Goal: Check status: Check status

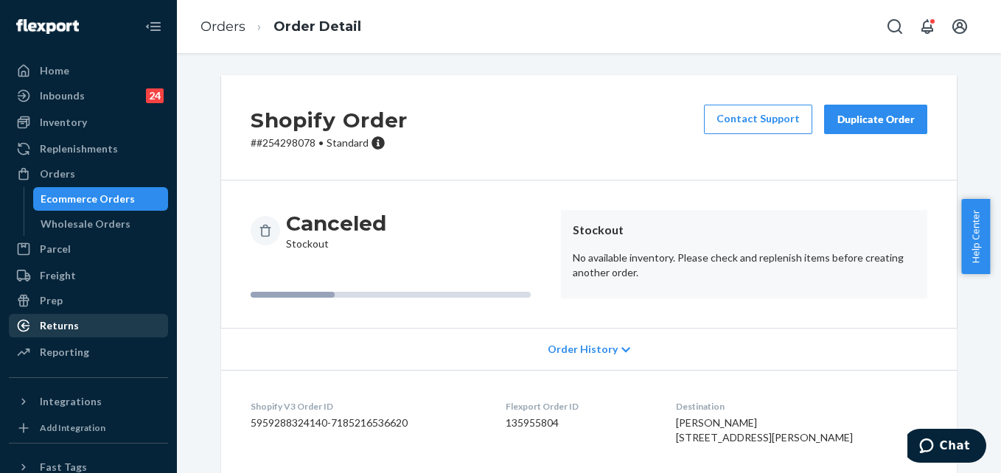
scroll to position [278, 0]
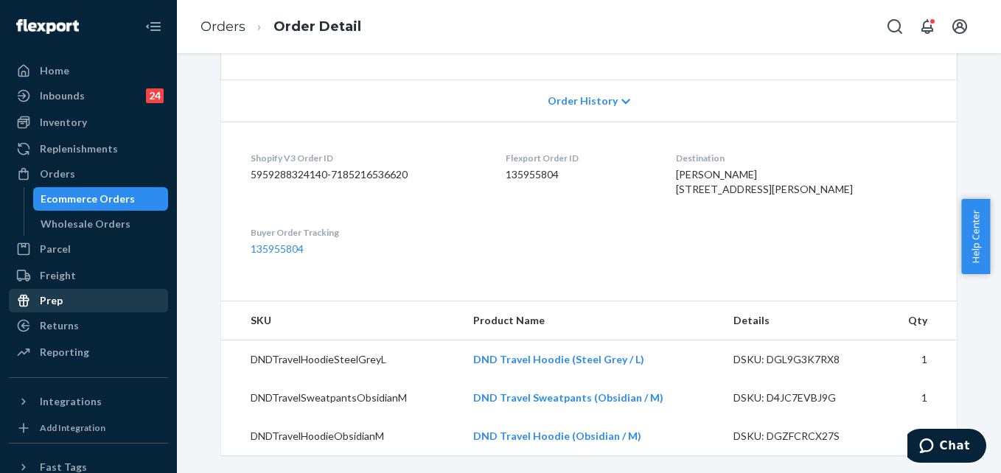
drag, startPoint x: 62, startPoint y: 324, endPoint x: 155, endPoint y: 304, distance: 95.5
click at [62, 324] on div "Returns" at bounding box center [59, 325] width 39 height 15
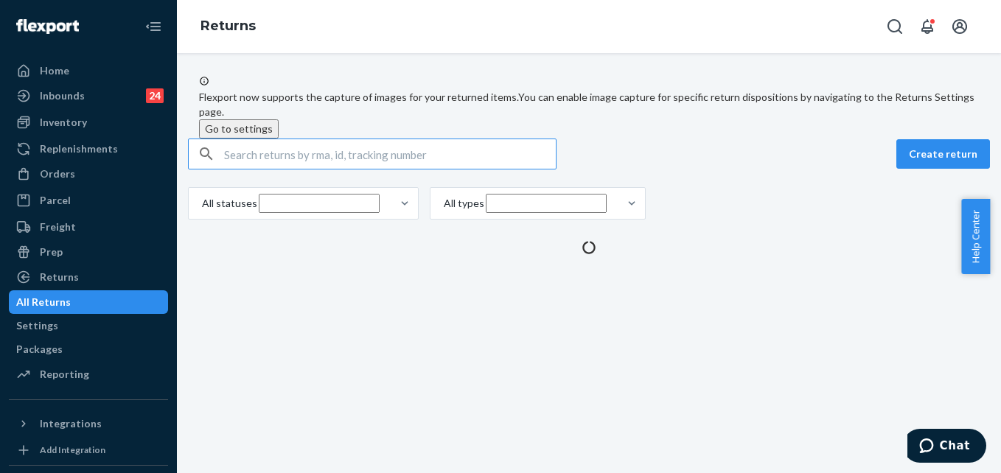
click at [315, 169] on input "text" at bounding box center [390, 153] width 332 height 29
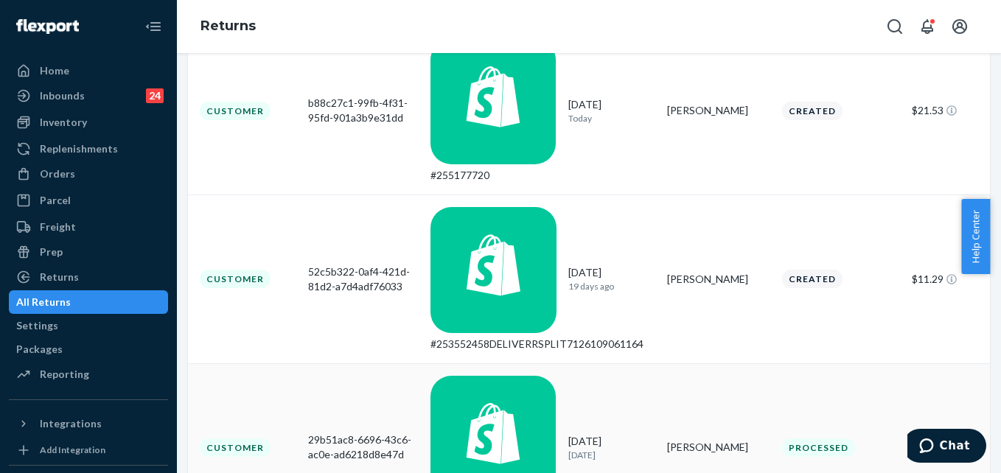
scroll to position [221, 0]
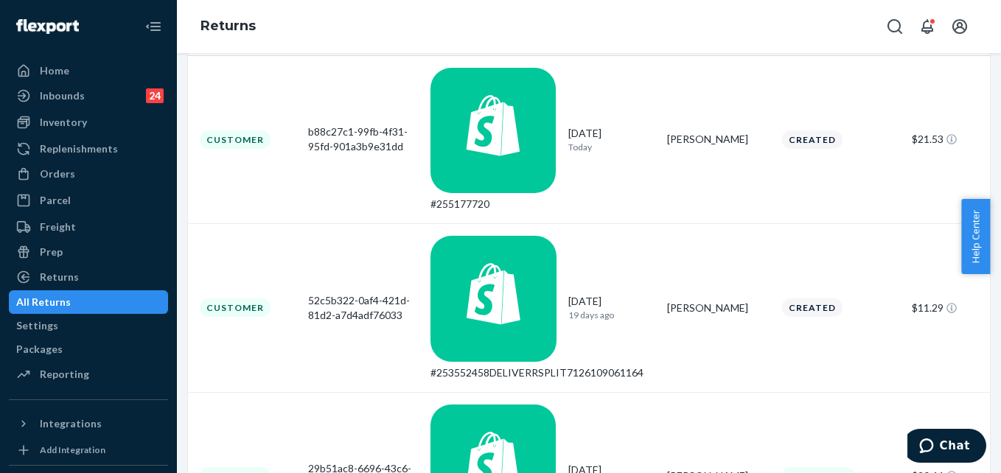
type input "Karen Frisby"
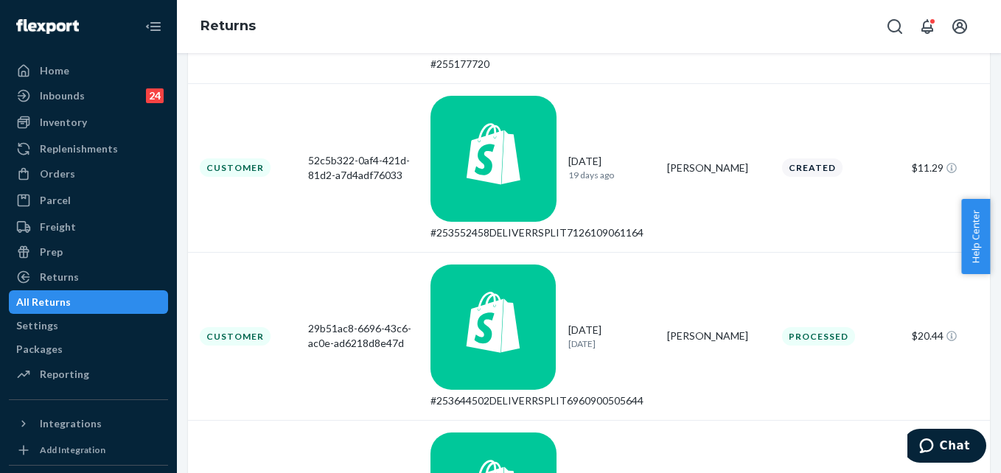
scroll to position [368, 0]
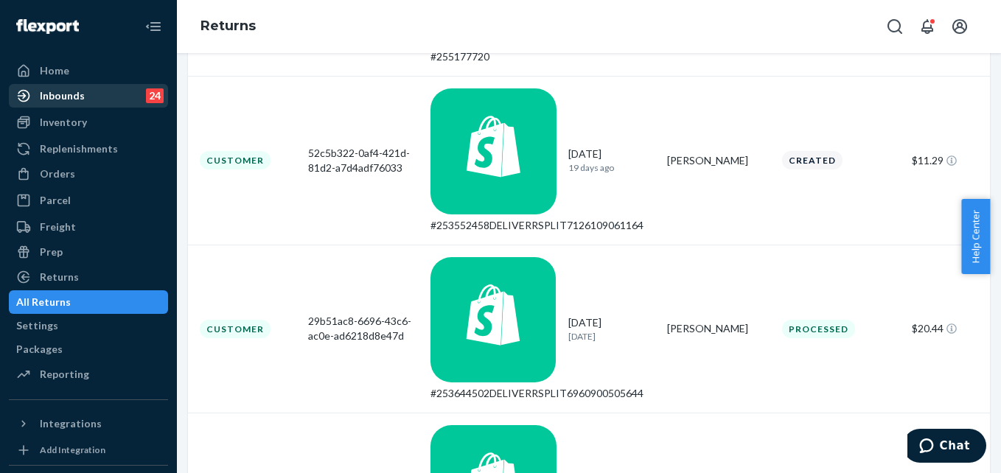
click at [71, 97] on div "Inbounds" at bounding box center [62, 95] width 45 height 15
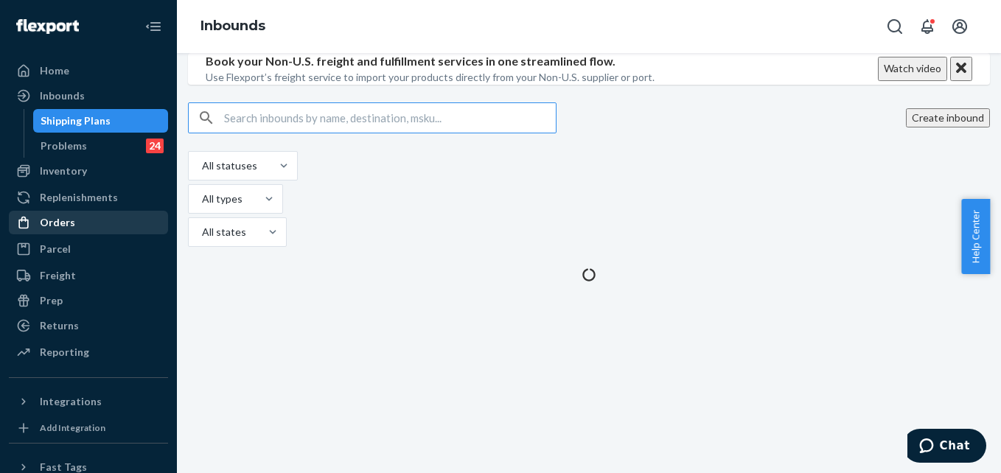
drag, startPoint x: 57, startPoint y: 212, endPoint x: 167, endPoint y: 161, distance: 122.0
click at [57, 213] on div "Orders" at bounding box center [88, 222] width 156 height 21
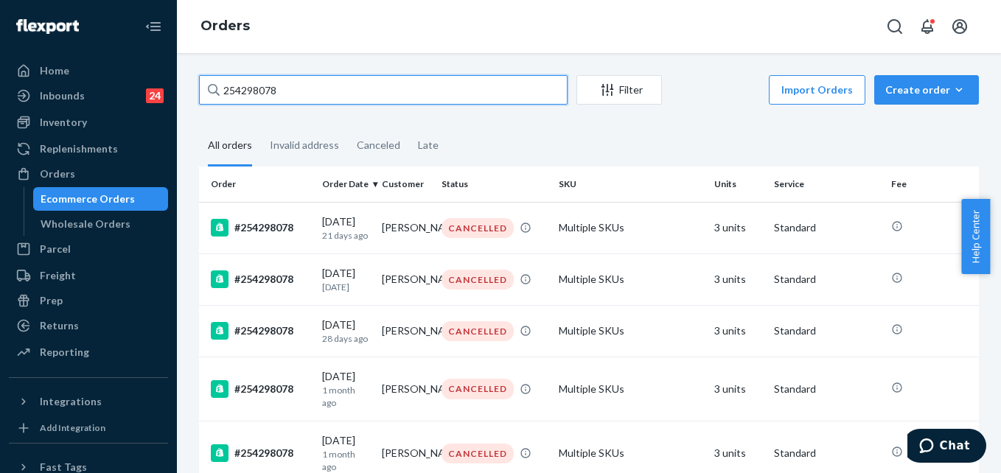
click at [277, 77] on input "254298078" at bounding box center [383, 89] width 368 height 29
click at [269, 81] on input "254298078" at bounding box center [383, 89] width 368 height 29
paste input "5258613"
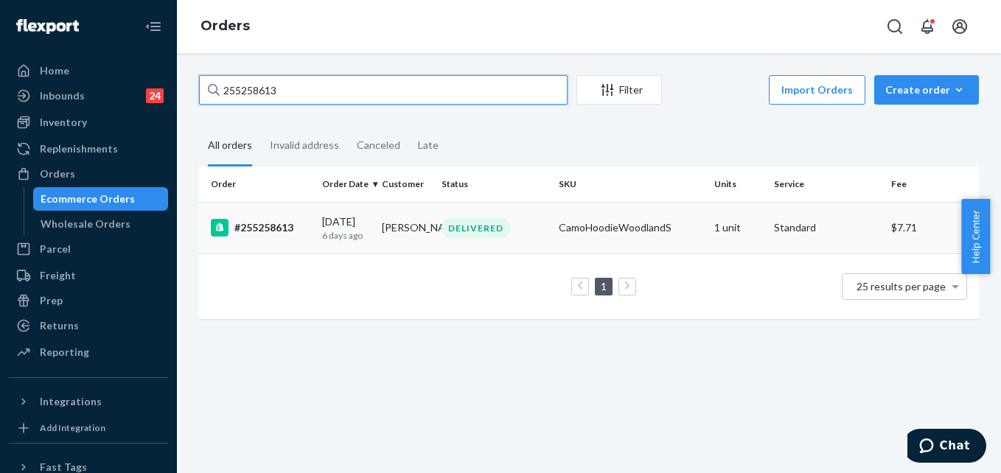
type input "255258613"
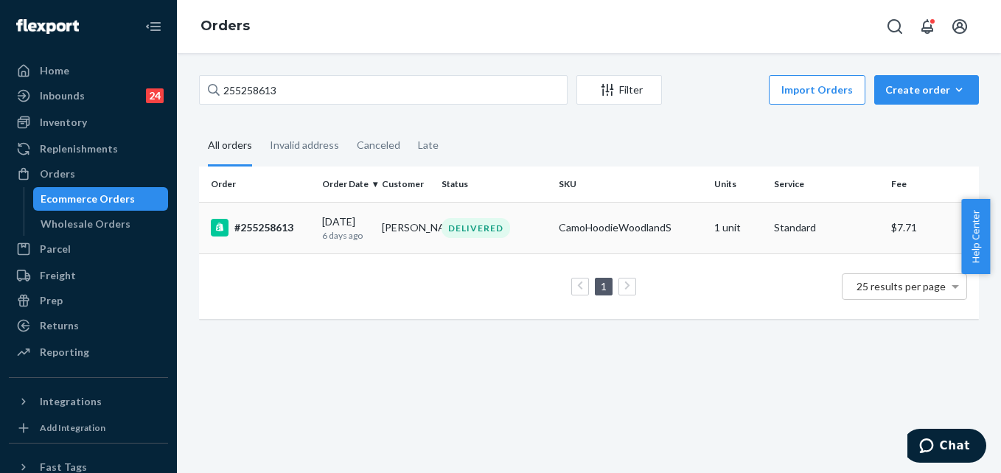
click at [523, 226] on div "DELIVERED" at bounding box center [493, 228] width 111 height 20
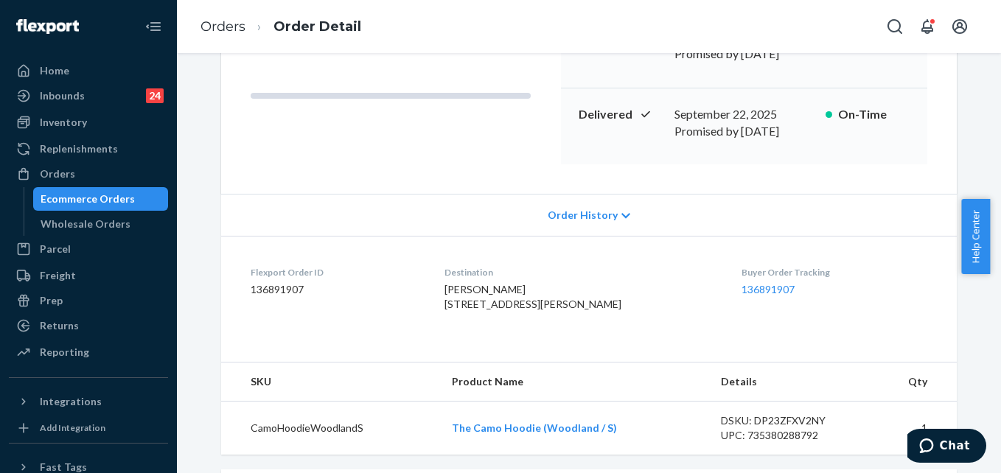
scroll to position [295, 0]
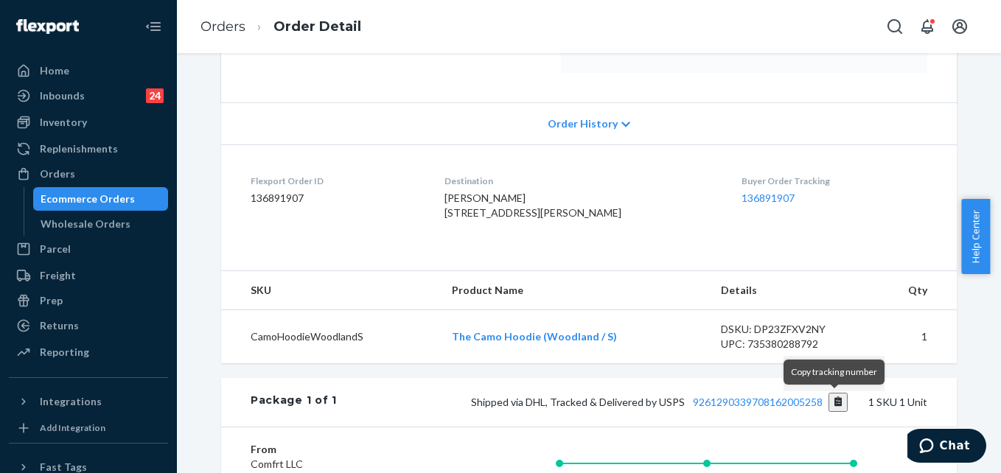
click at [834, 398] on button "Copy tracking number" at bounding box center [838, 402] width 20 height 19
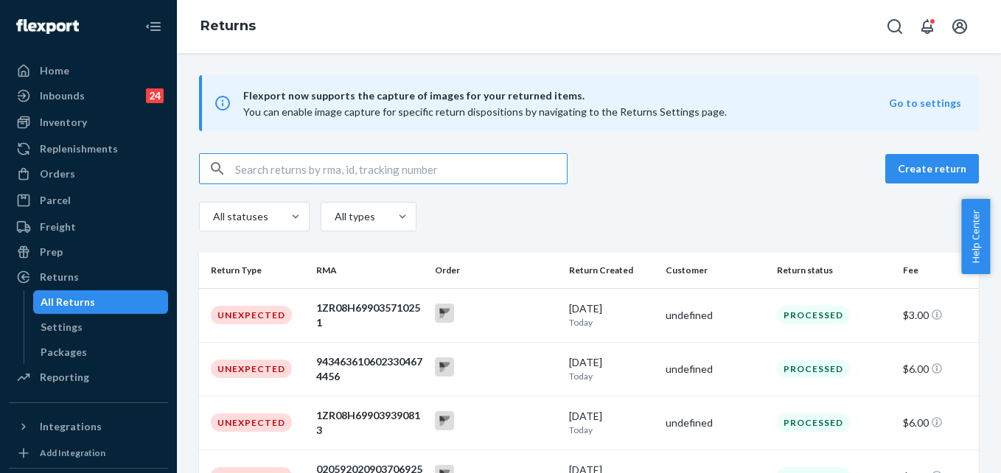
click at [276, 178] on input "text" at bounding box center [401, 168] width 332 height 29
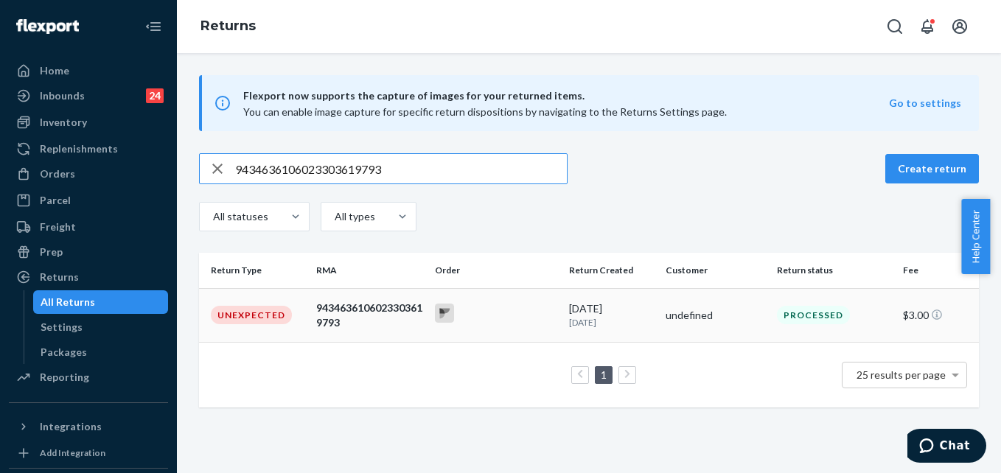
type input "9434636106023303619793"
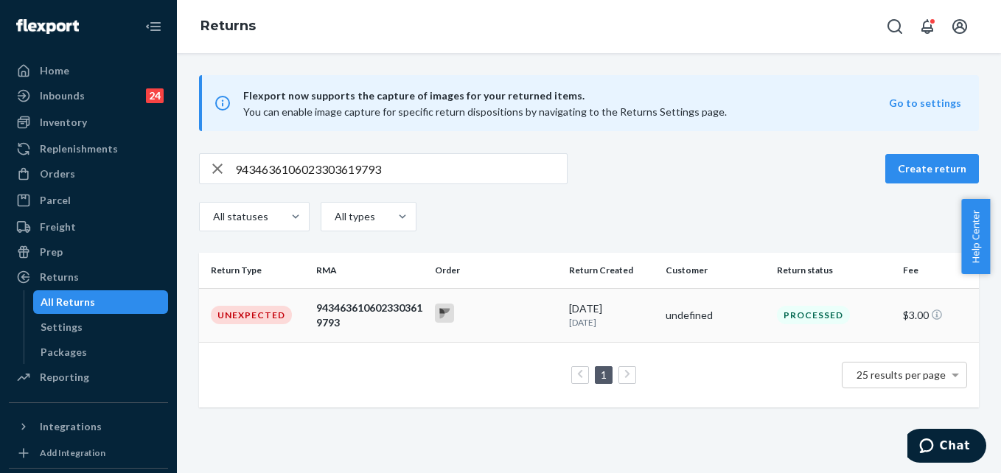
click at [361, 323] on div "9434636106023303619793" at bounding box center [369, 315] width 107 height 29
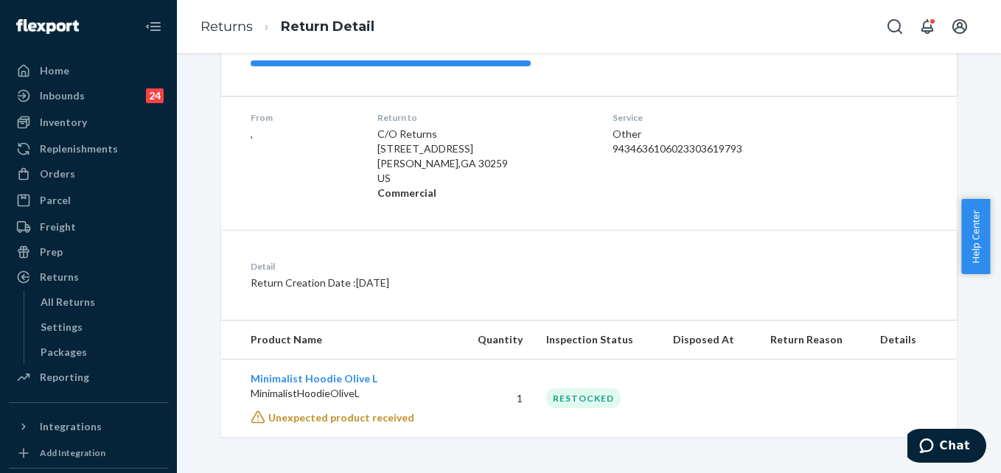
scroll to position [203, 0]
